Goal: Transaction & Acquisition: Purchase product/service

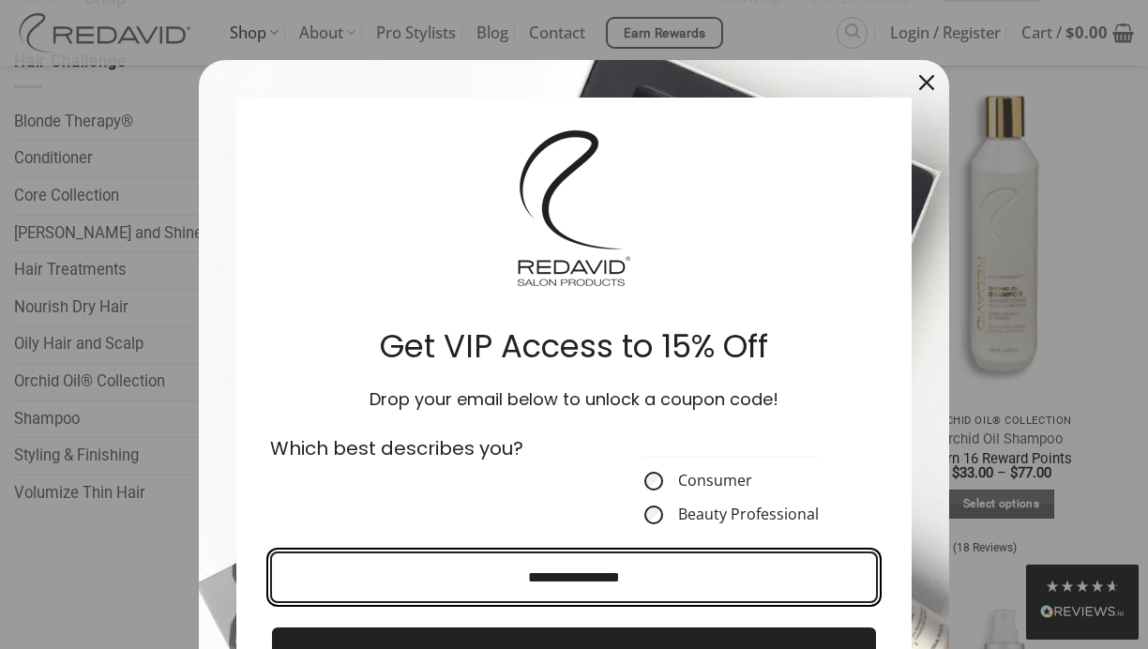
scroll to position [374, 0]
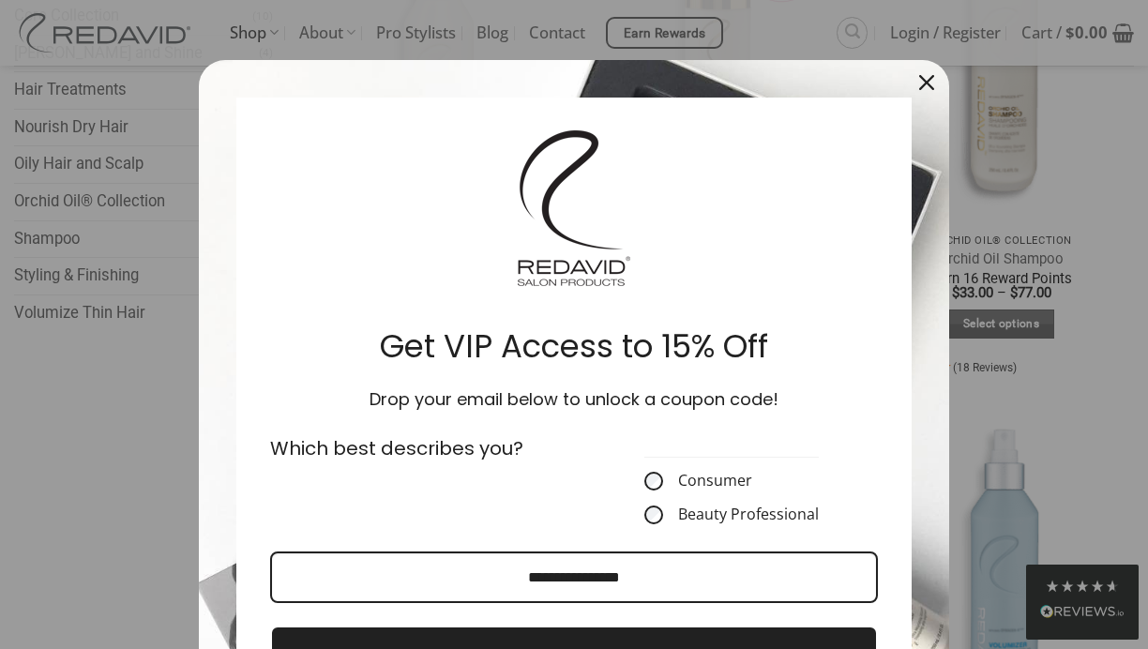
click at [912, 86] on div "Close" at bounding box center [927, 83] width 30 height 30
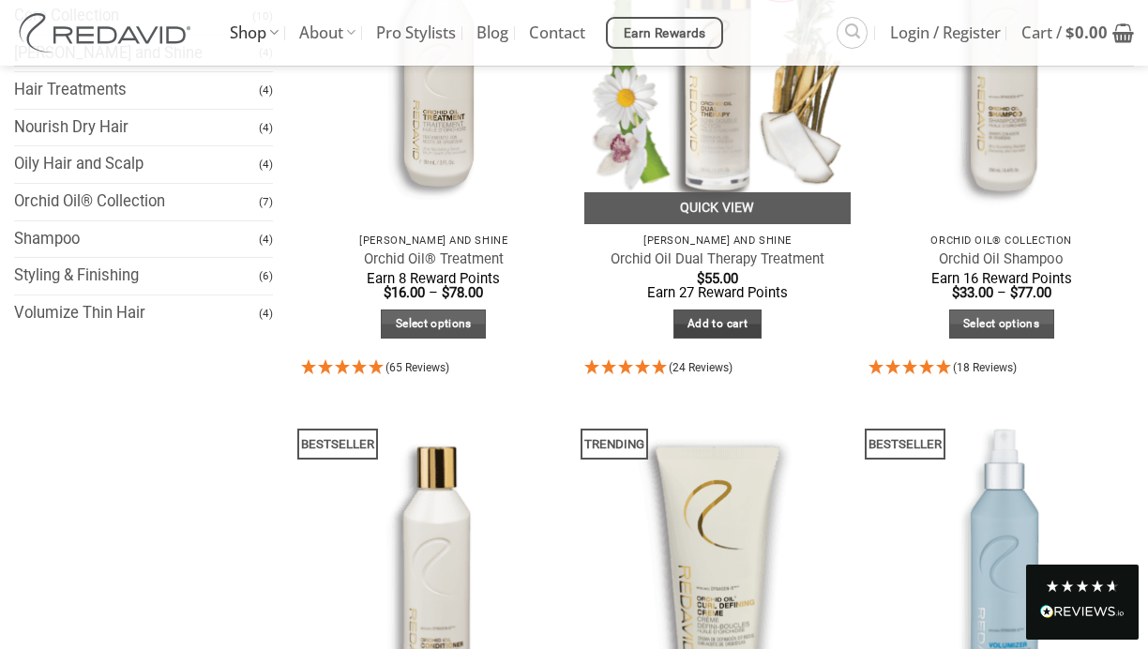
click at [730, 316] on link "Add to cart" at bounding box center [717, 324] width 89 height 29
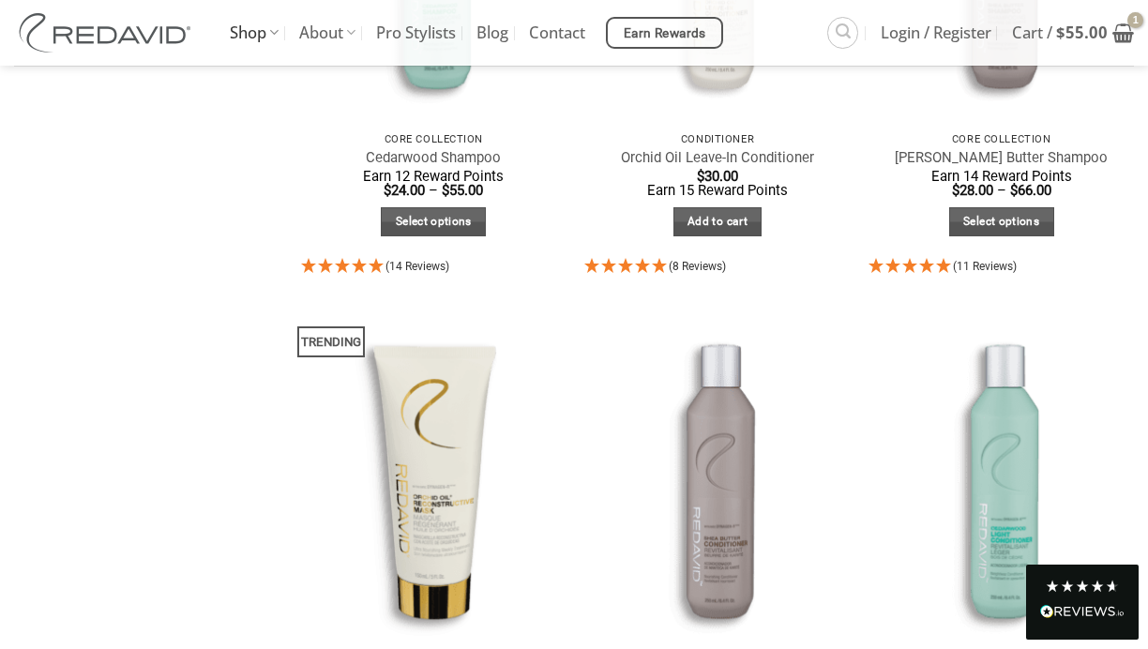
scroll to position [1605, 0]
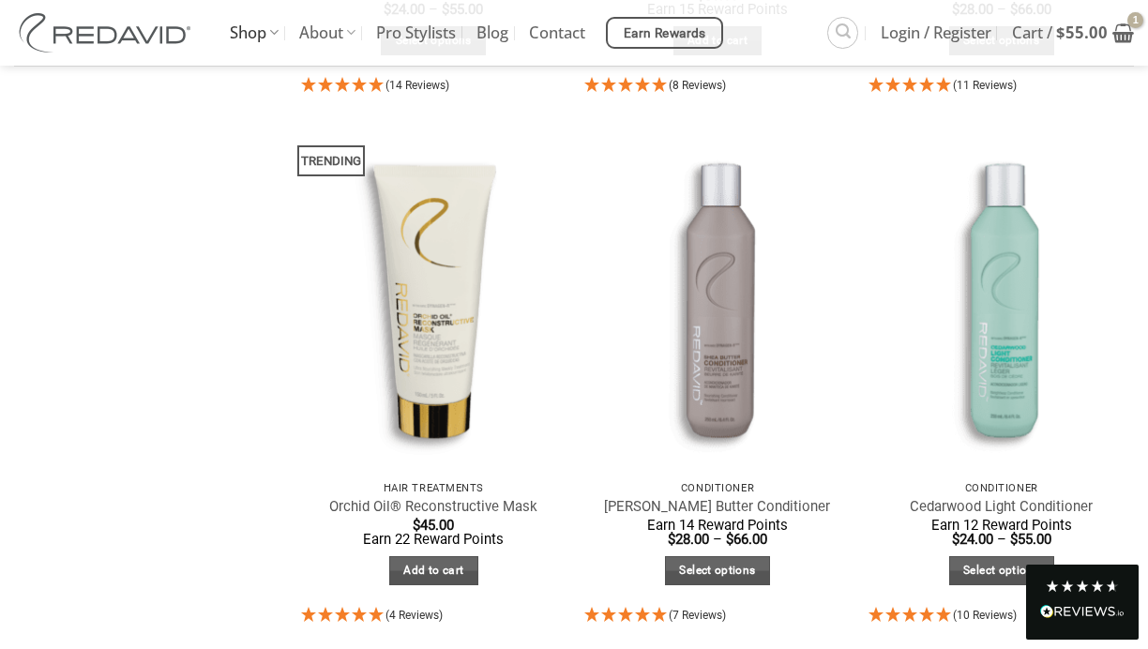
scroll to position [1723, 0]
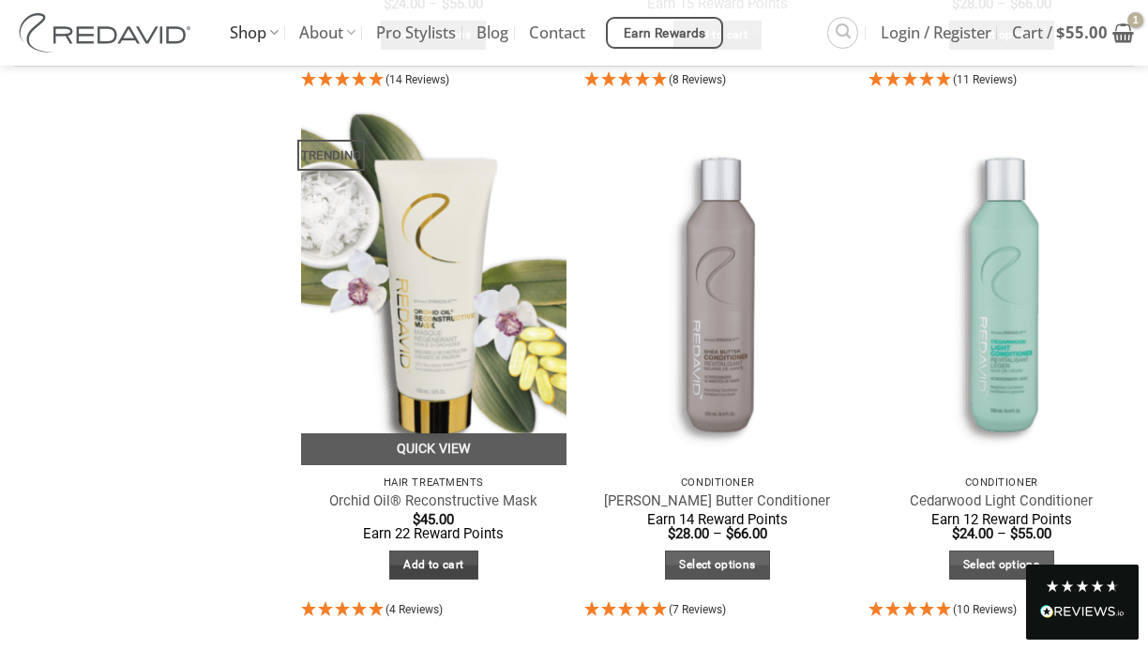
click at [419, 567] on link "Add to cart" at bounding box center [433, 565] width 89 height 29
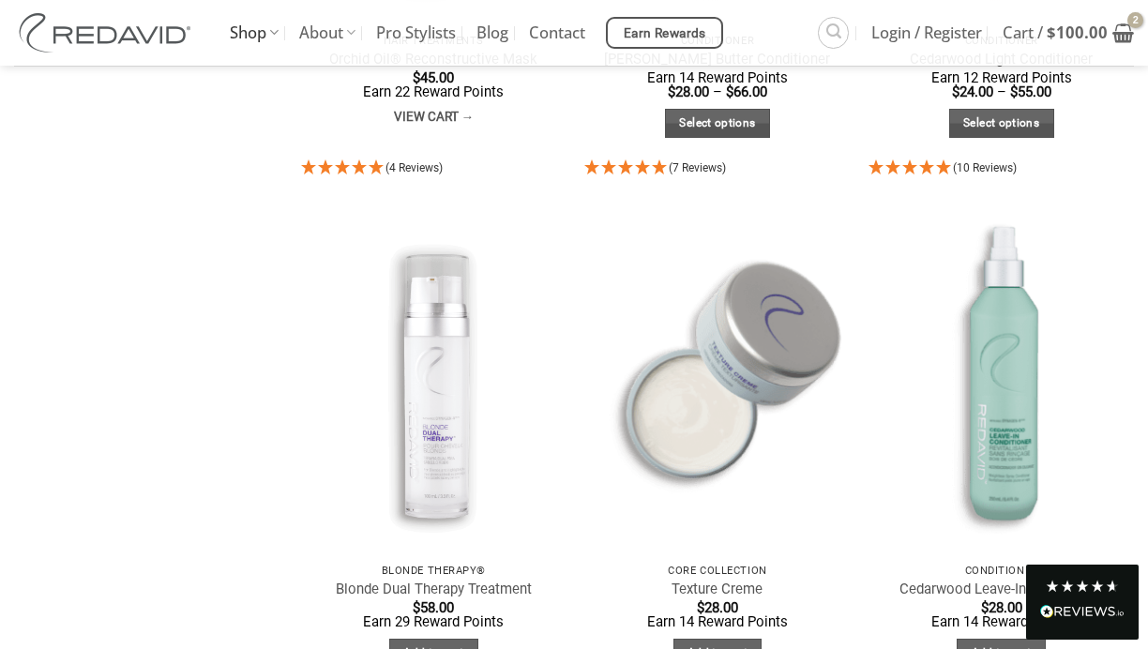
scroll to position [2172, 0]
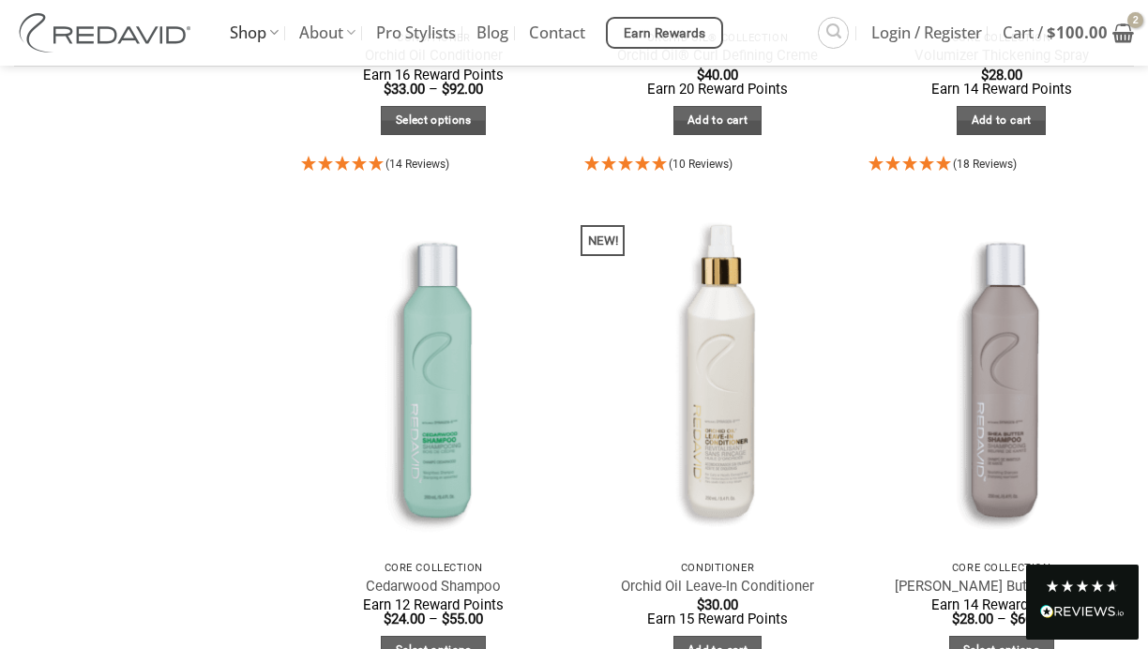
scroll to position [1070, 0]
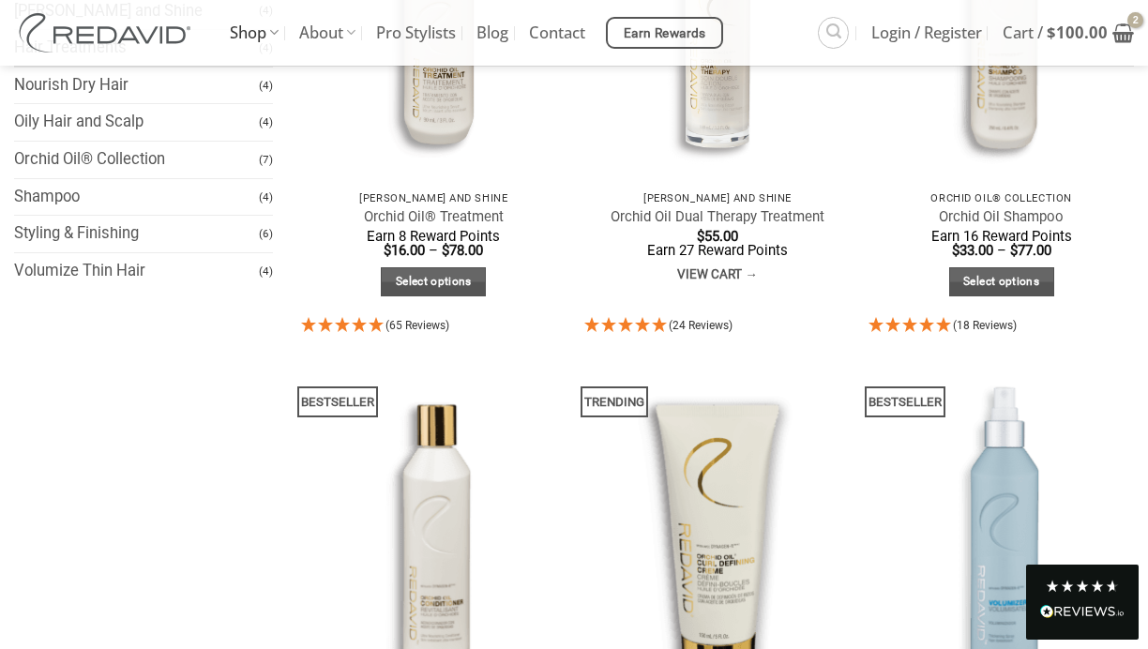
scroll to position [423, 0]
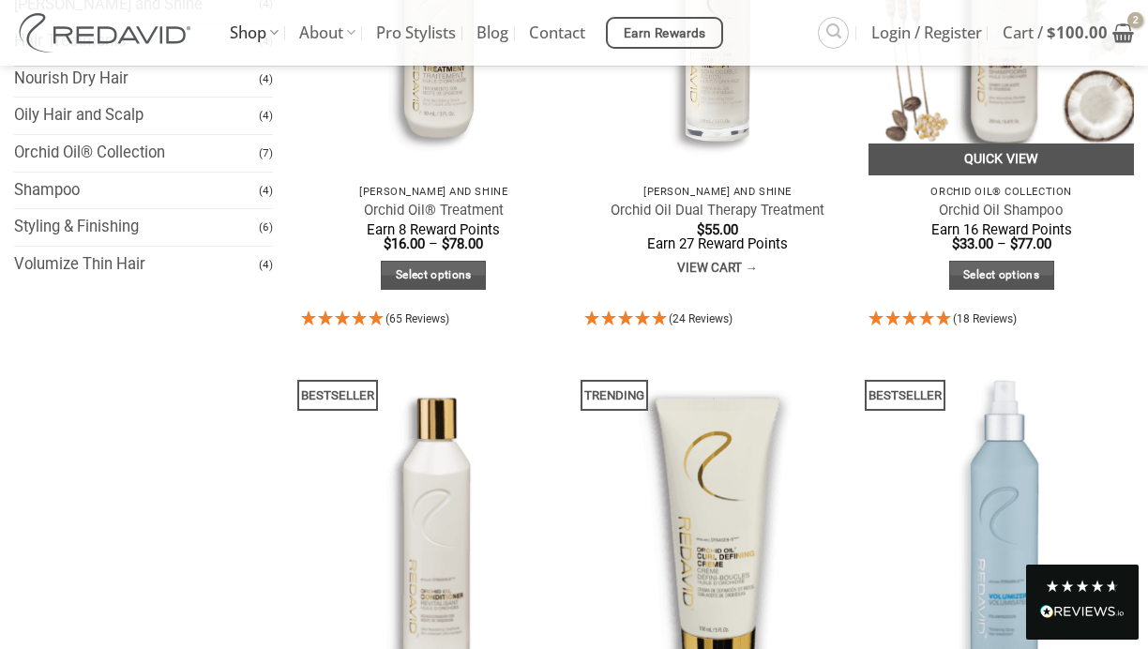
click at [1022, 157] on link "Quick View" at bounding box center [1001, 160] width 265 height 33
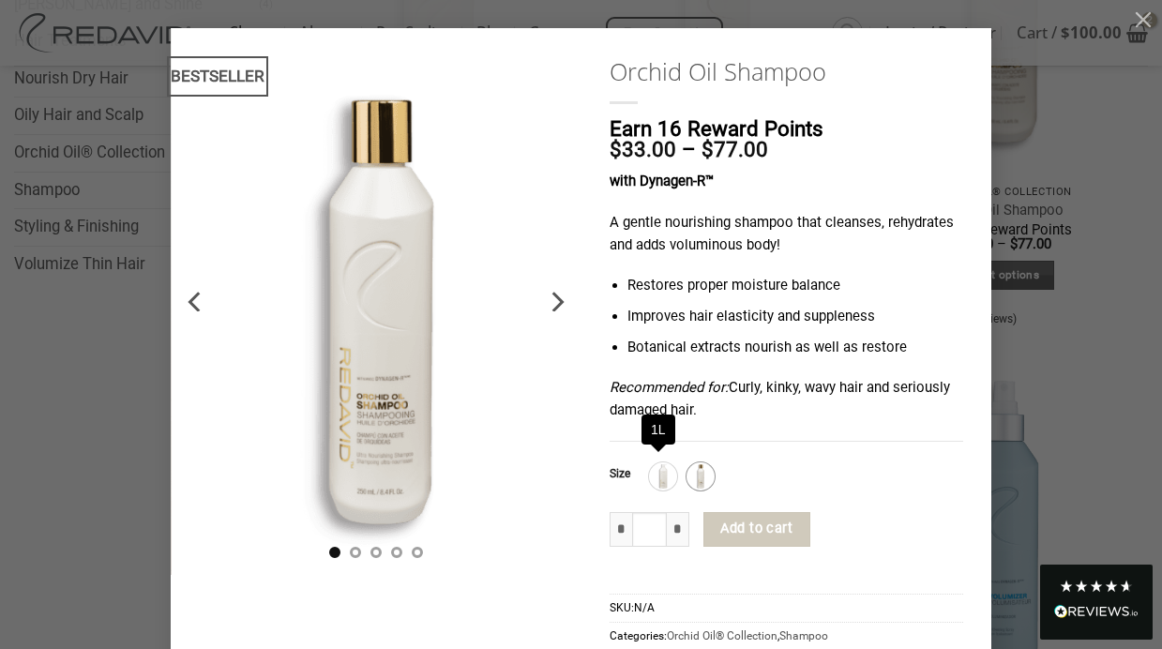
click at [696, 464] on img at bounding box center [701, 476] width 24 height 24
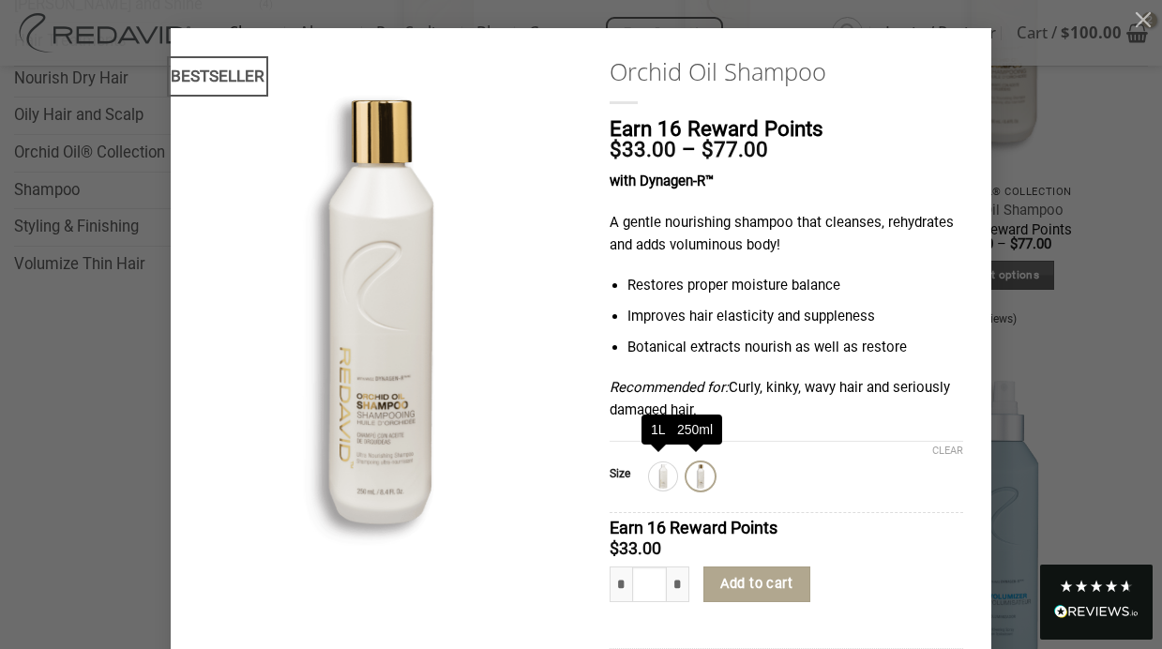
click at [687, 471] on div "250ml" at bounding box center [701, 476] width 28 height 28
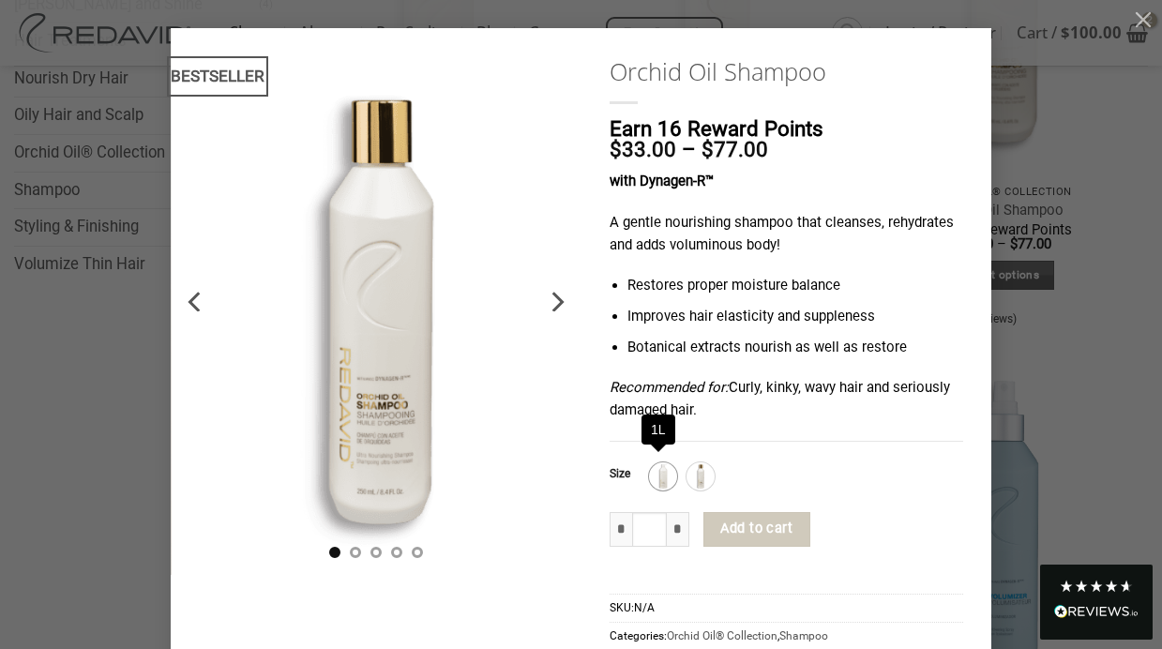
click at [658, 475] on img at bounding box center [663, 476] width 24 height 24
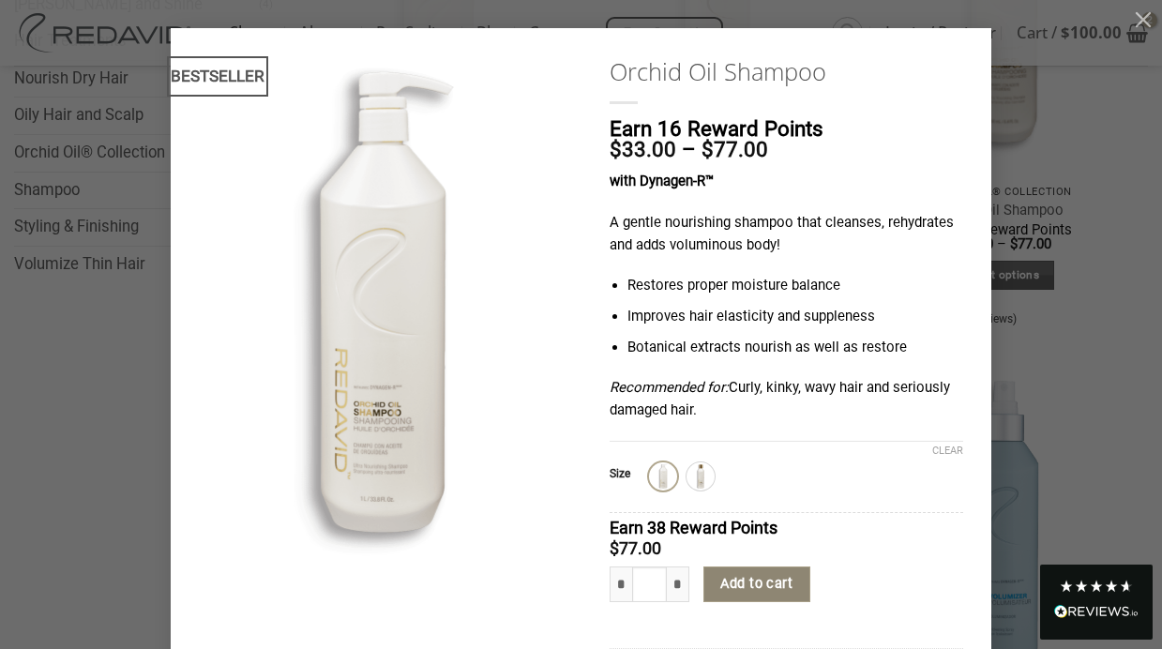
click at [787, 585] on button "Add to cart" at bounding box center [757, 585] width 107 height 36
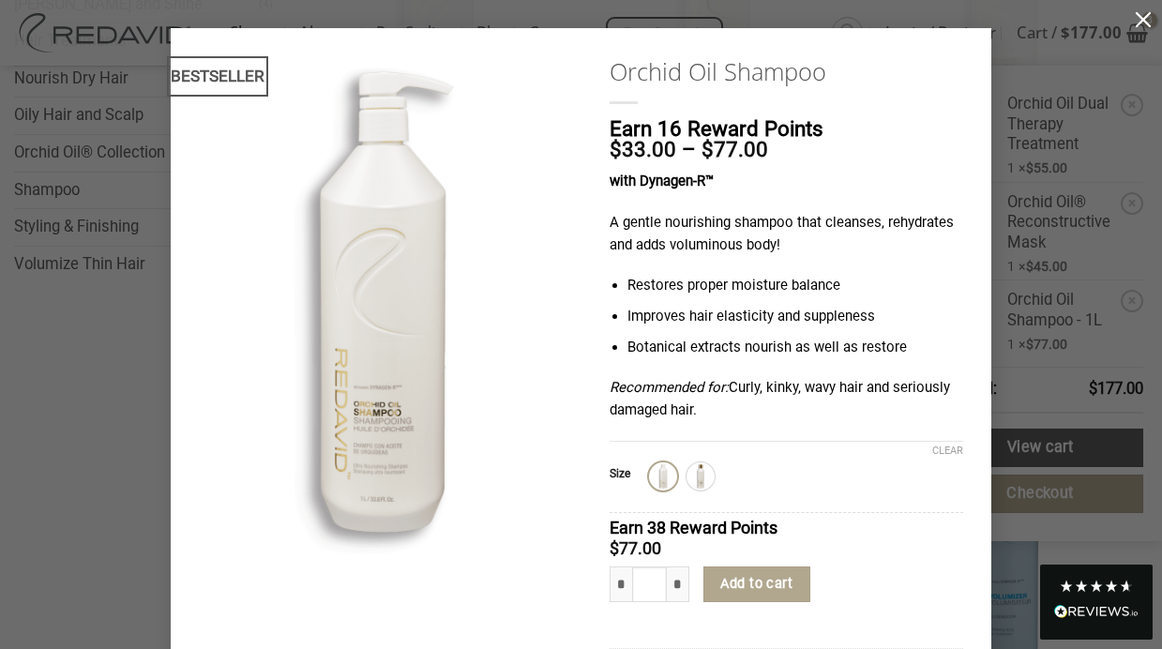
click at [1139, 22] on button "button" at bounding box center [1144, 19] width 38 height 38
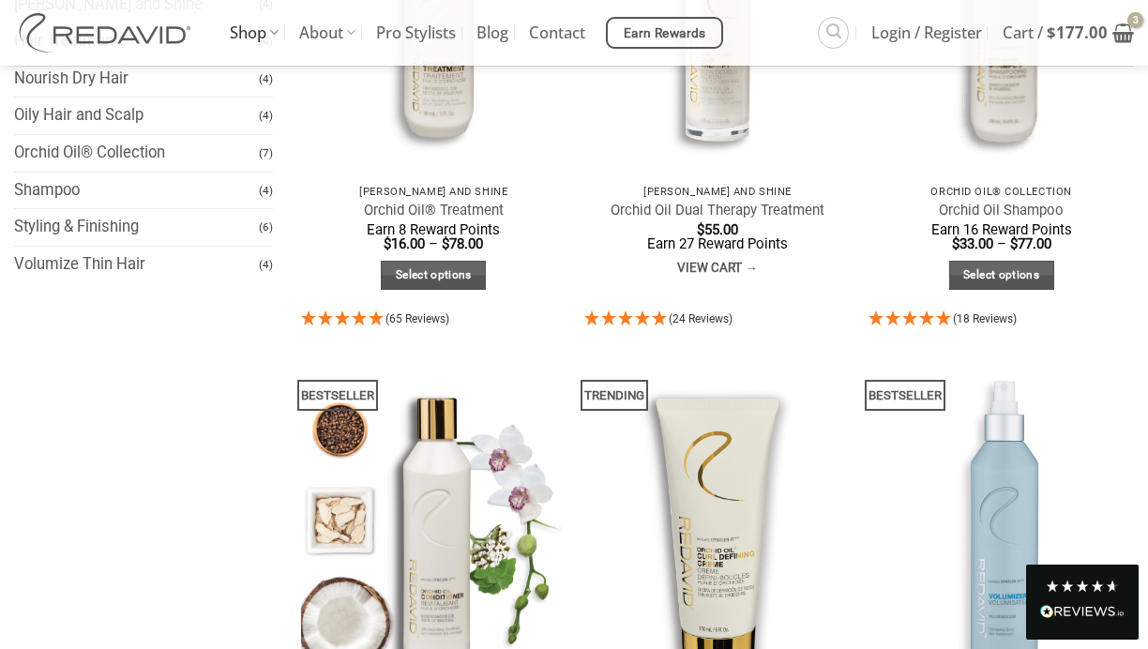
click at [471, 592] on img at bounding box center [433, 529] width 265 height 354
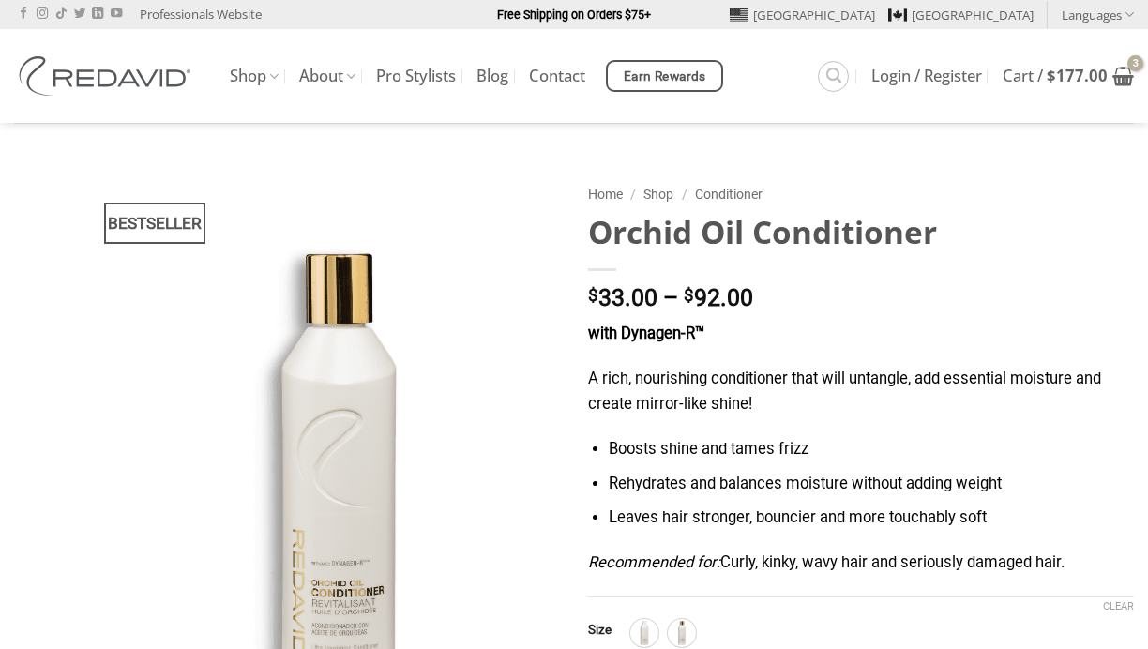
click at [650, 621] on img at bounding box center [644, 633] width 24 height 24
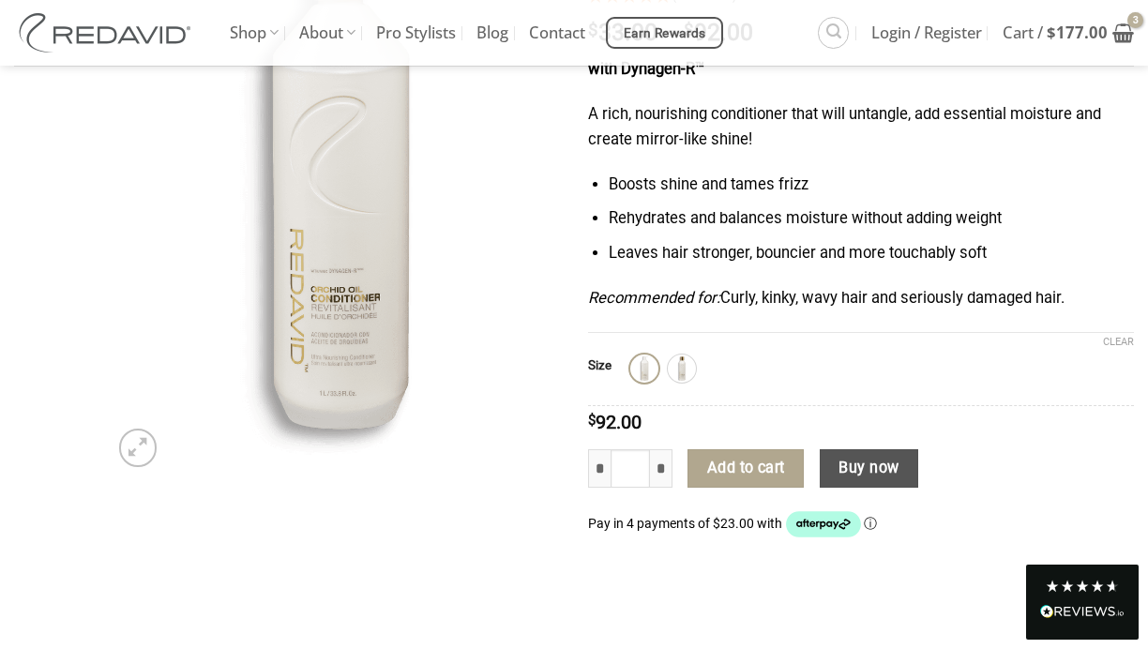
scroll to position [344, 0]
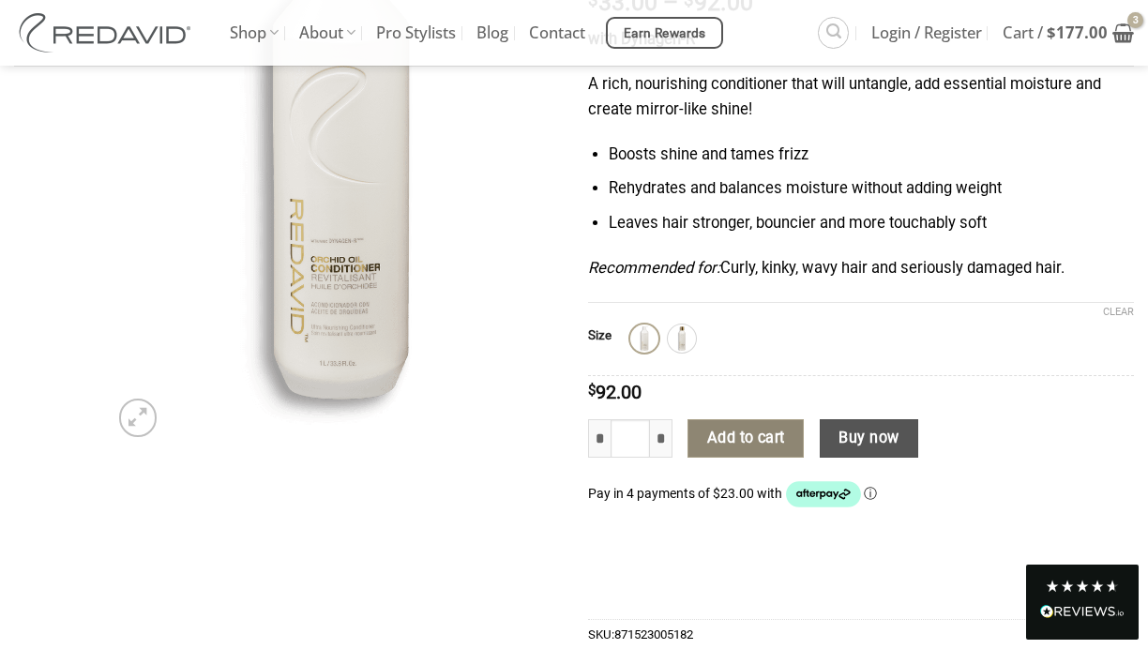
click at [737, 444] on button "Add to cart" at bounding box center [746, 438] width 116 height 39
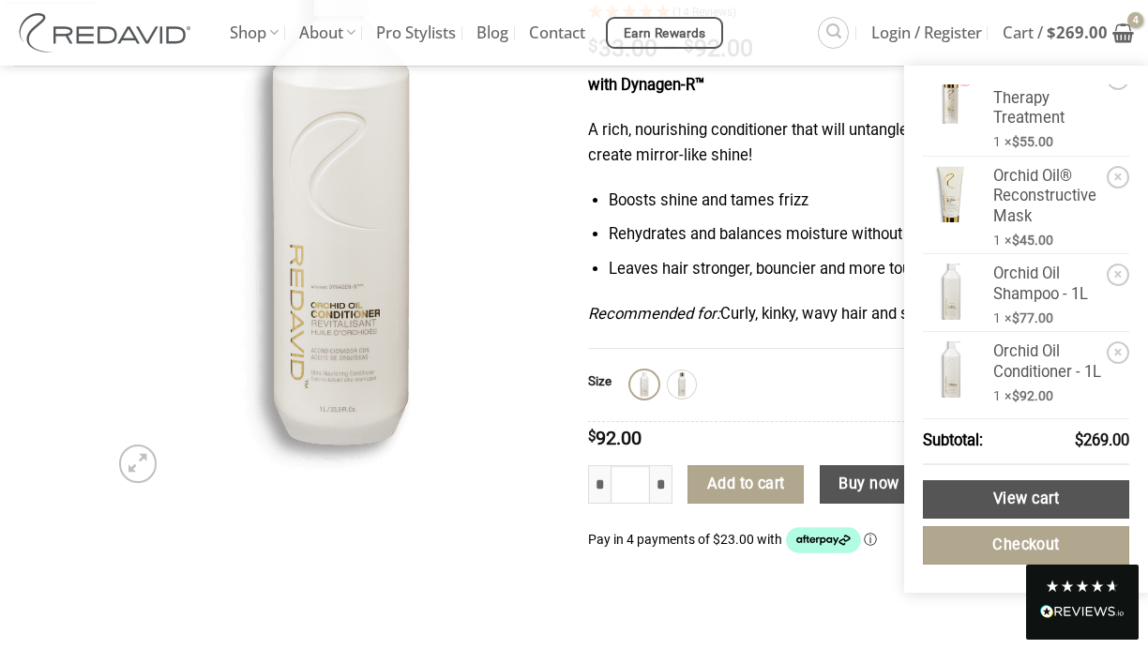
scroll to position [57, 0]
click at [1082, 38] on bdi "$ 269.00" at bounding box center [1077, 33] width 61 height 22
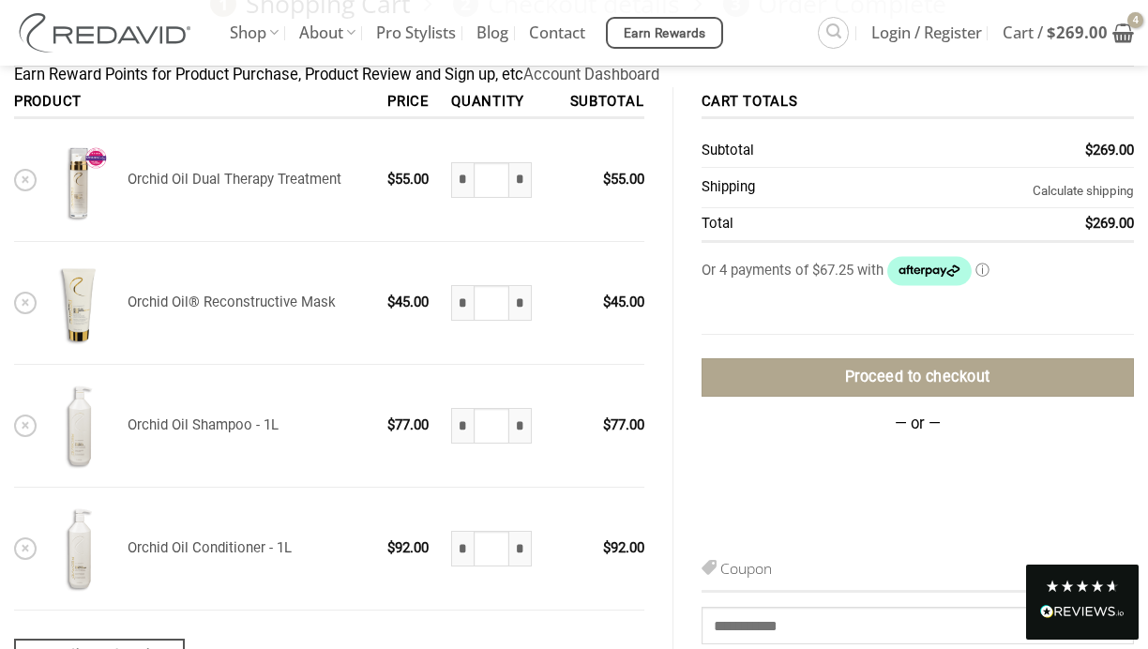
scroll to position [188, 0]
